Goal: Check status: Check status

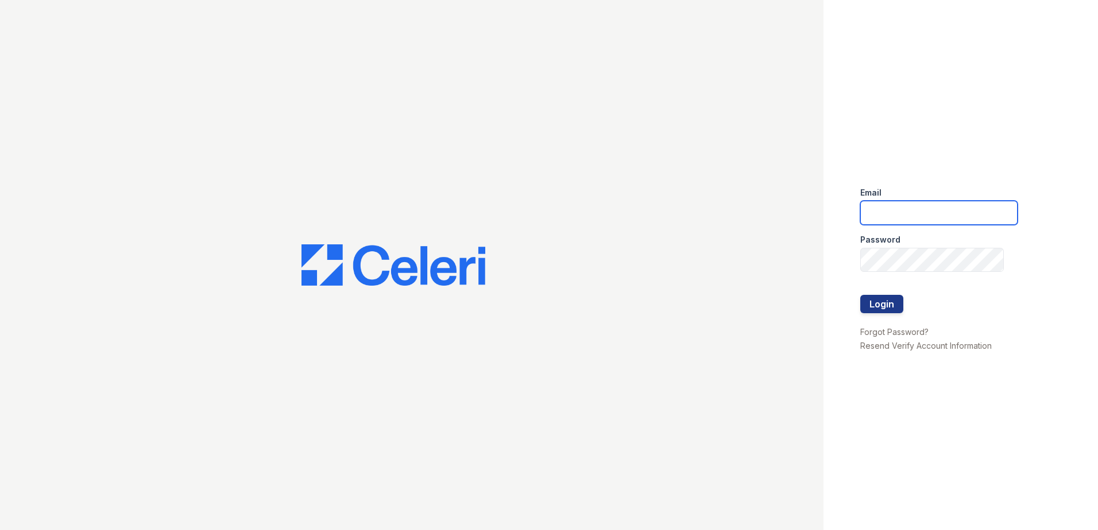
click at [895, 216] on input "email" at bounding box center [938, 213] width 157 height 24
type input "arrivecrofton@trinity-pm.com"
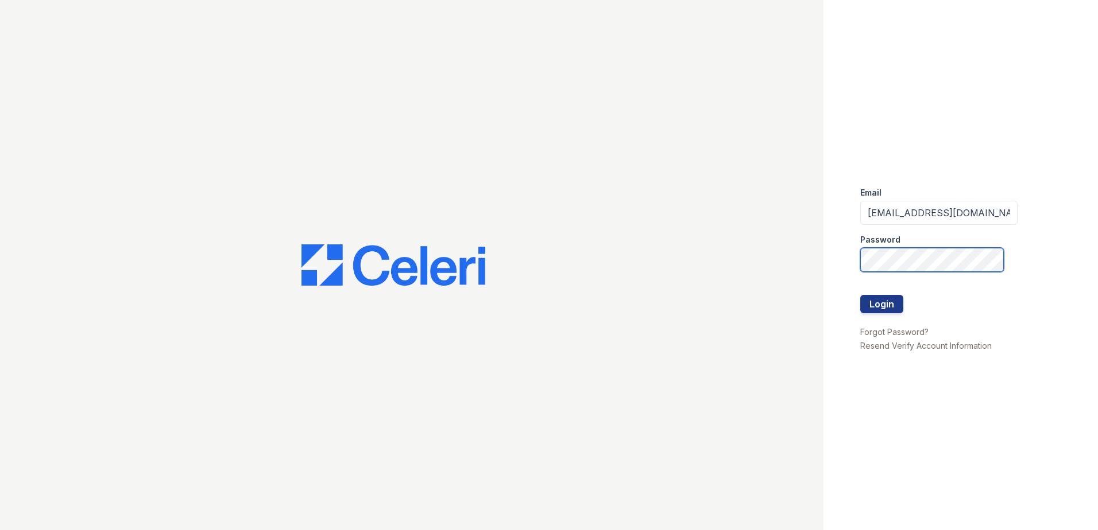
click at [860, 295] on button "Login" at bounding box center [881, 304] width 43 height 18
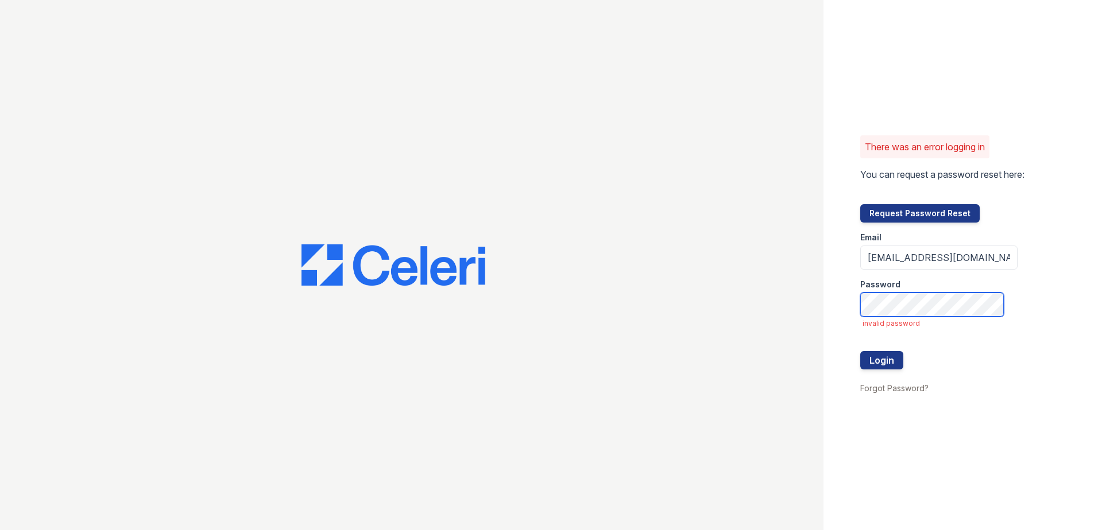
click at [860, 351] on button "Login" at bounding box center [881, 360] width 43 height 18
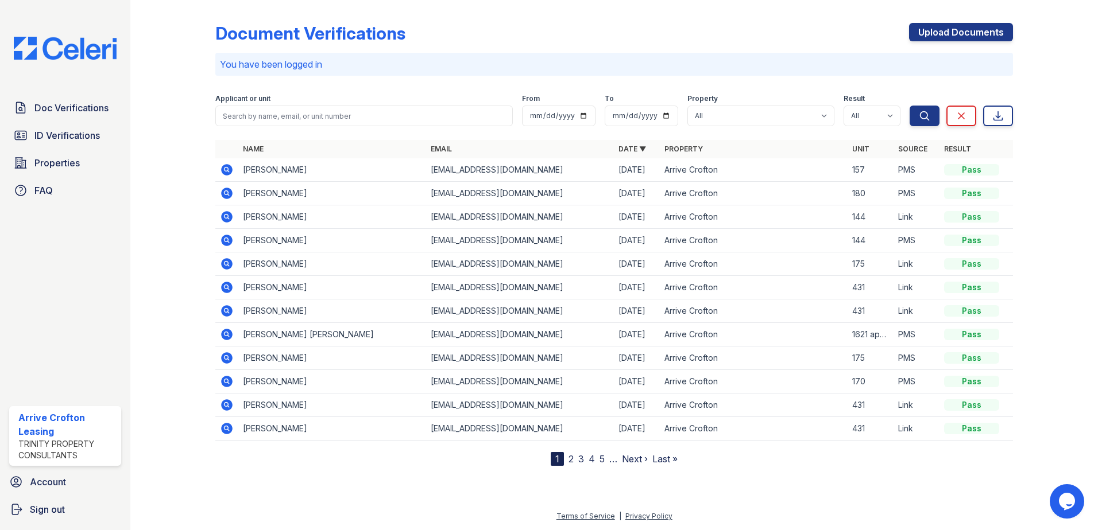
click at [226, 265] on icon at bounding box center [225, 263] width 3 height 3
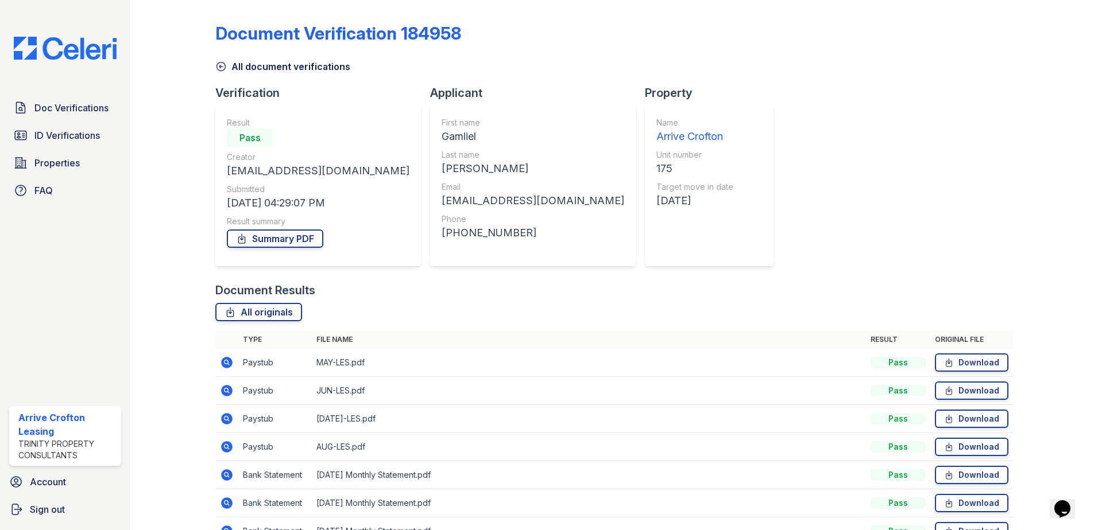
click at [222, 366] on icon at bounding box center [226, 362] width 11 height 11
click at [226, 449] on icon at bounding box center [226, 446] width 11 height 11
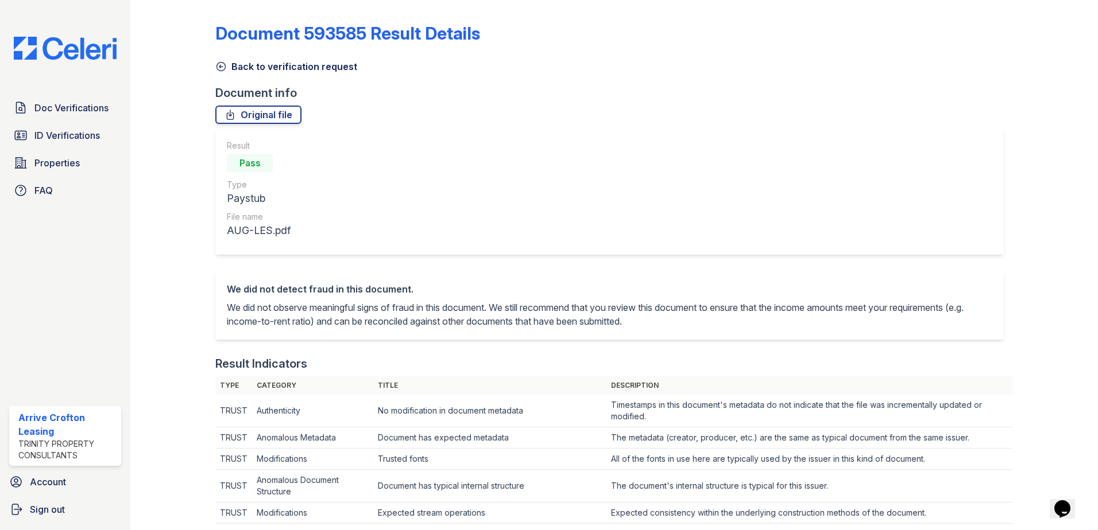
scroll to position [612, 0]
